Goal: Check status

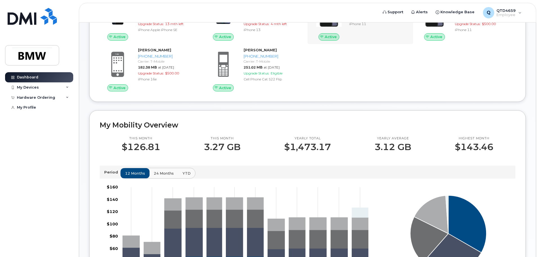
scroll to position [85, 0]
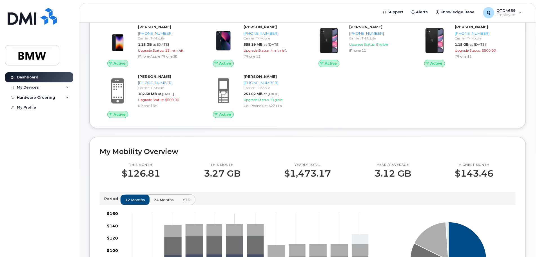
click at [413, 200] on div "Period 12 months 24 months YTD" at bounding box center [307, 198] width 407 height 8
